Goal: Go to known website: Access a specific website the user already knows

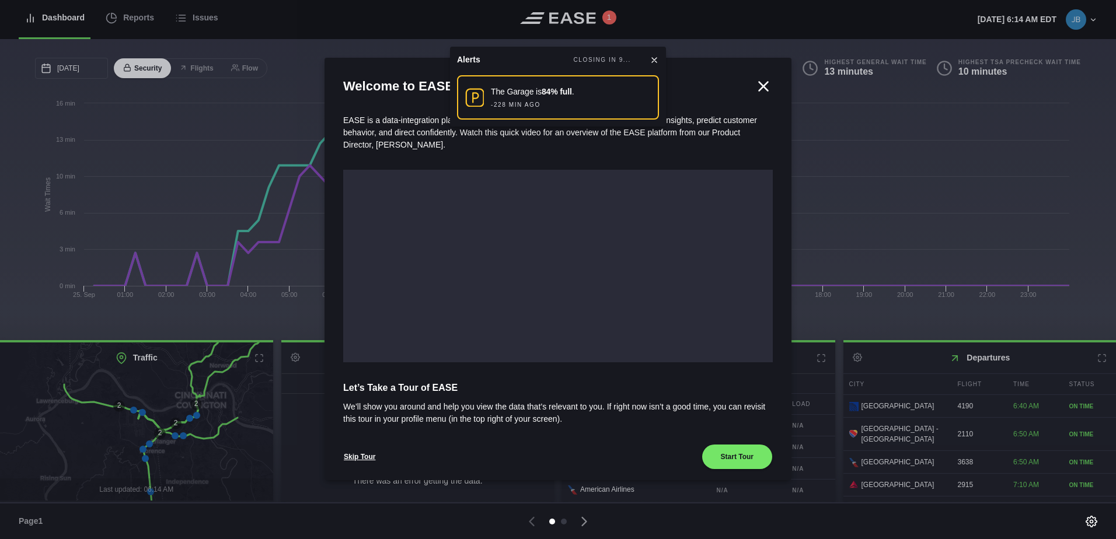
click at [656, 57] on icon at bounding box center [654, 59] width 9 height 9
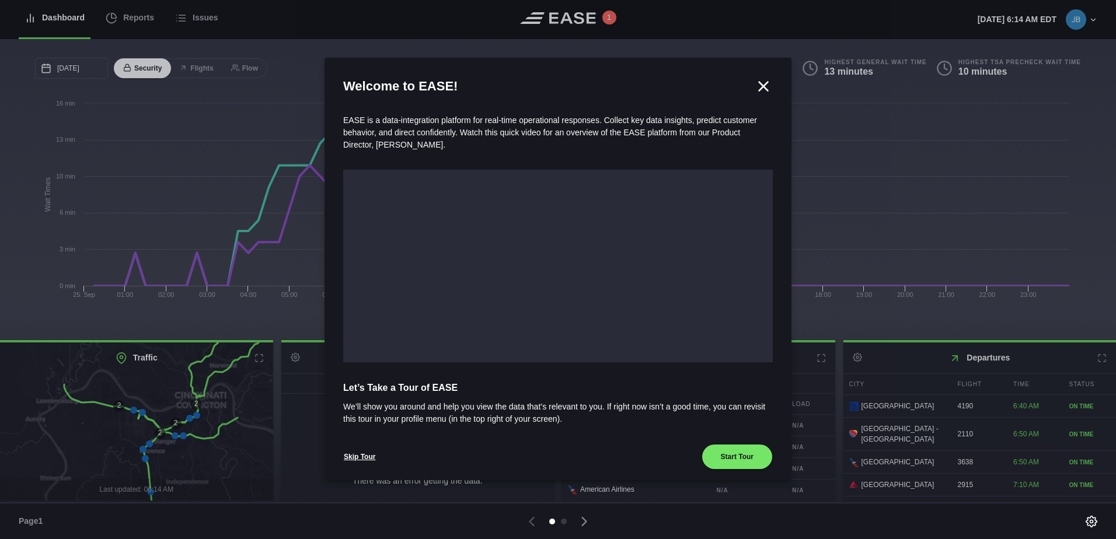
click at [757, 81] on icon at bounding box center [764, 87] width 18 height 18
